Goal: Task Accomplishment & Management: Use online tool/utility

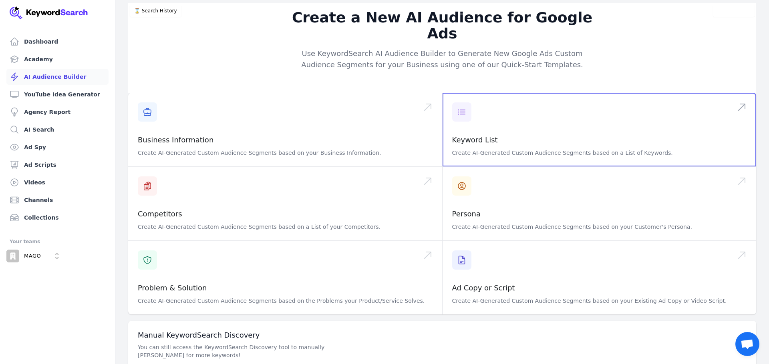
click at [476, 125] on span at bounding box center [599, 130] width 314 height 74
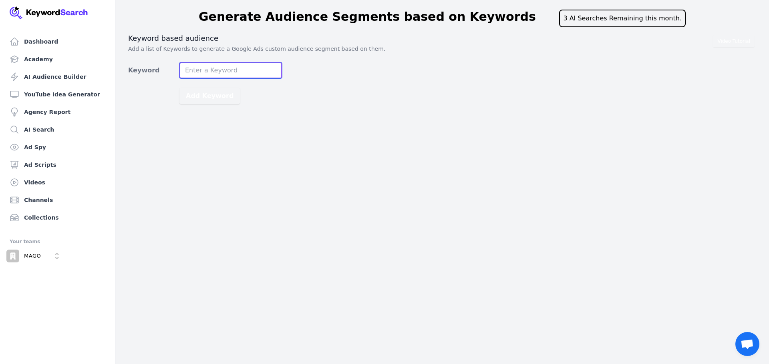
click at [222, 68] on input "Keyword" at bounding box center [230, 70] width 102 height 16
paste input "hệ thống seo user"
type input "hệ thống seo user"
click at [179, 88] on button "Add Keyword" at bounding box center [209, 96] width 60 height 16
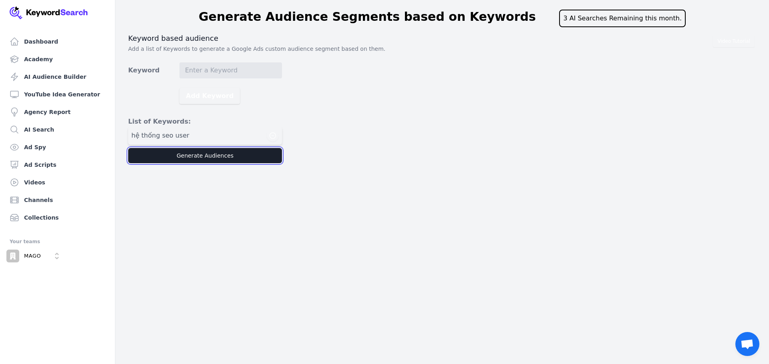
click at [207, 157] on button "Generate Audiences" at bounding box center [205, 155] width 154 height 15
